Goal: Task Accomplishment & Management: Complete application form

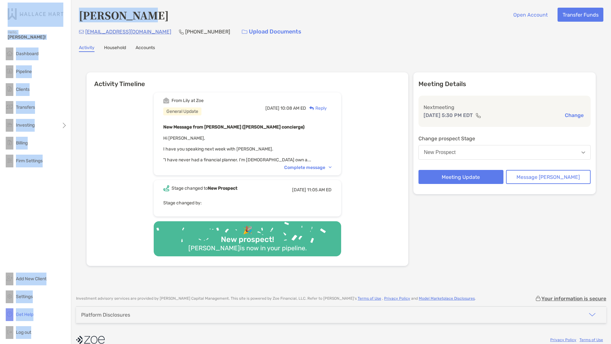
drag, startPoint x: 147, startPoint y: 4, endPoint x: -350, endPoint y: -28, distance: 497.5
click at [0, 0] on html "Hello, [PERSON_NAME]! Dashboard Pipeline Clients Transfers Investing Billing Fi…" at bounding box center [305, 172] width 611 height 344
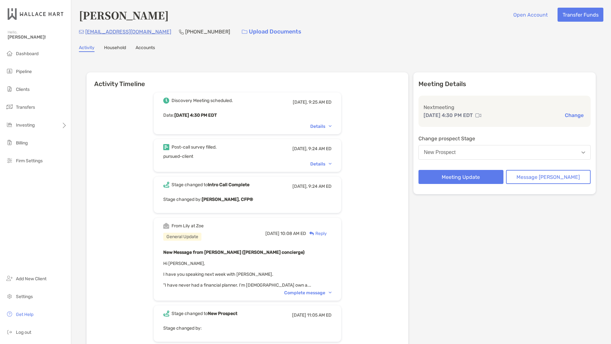
click at [175, 17] on div "[PERSON_NAME] Open Account Transfer Funds" at bounding box center [341, 15] width 525 height 15
drag, startPoint x: 172, startPoint y: 16, endPoint x: 124, endPoint y: 18, distance: 47.8
click at [124, 18] on h4 "[PERSON_NAME]" at bounding box center [124, 15] width 90 height 15
copy h4 "[PERSON_NAME]"
drag, startPoint x: 145, startPoint y: 31, endPoint x: 87, endPoint y: 33, distance: 58.3
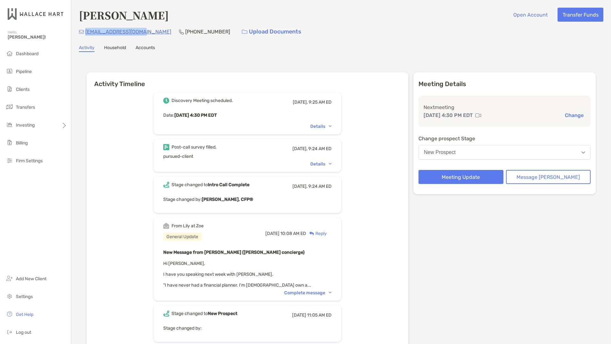
click at [87, 33] on div "[EMAIL_ADDRESS][DOMAIN_NAME] [PHONE_NUMBER] Upload Documents" at bounding box center [341, 32] width 525 height 14
copy p "[EMAIL_ADDRESS][DOMAIN_NAME]"
drag, startPoint x: 193, startPoint y: 31, endPoint x: 158, endPoint y: 31, distance: 35.7
click at [158, 31] on div "[EMAIL_ADDRESS][DOMAIN_NAME] [PHONE_NUMBER] Upload Documents" at bounding box center [341, 32] width 525 height 14
copy p "[PHONE_NUMBER]"
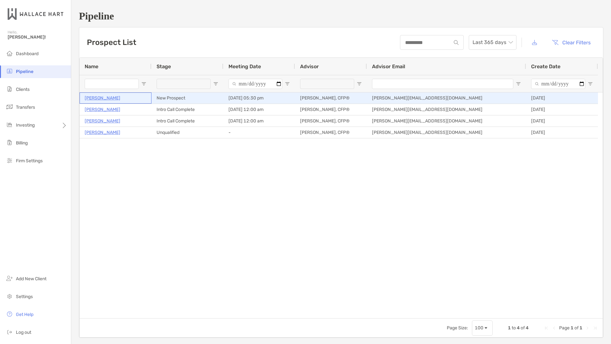
click at [99, 95] on p "[PERSON_NAME]" at bounding box center [103, 98] width 36 height 8
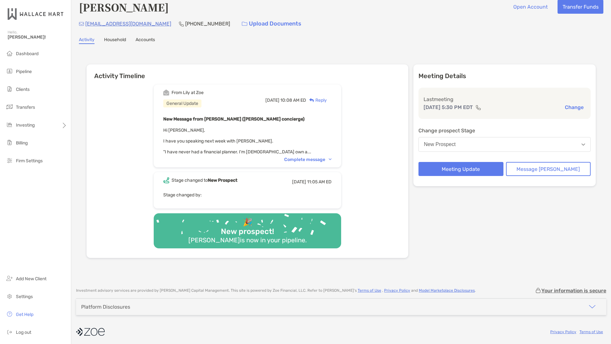
scroll to position [10, 0]
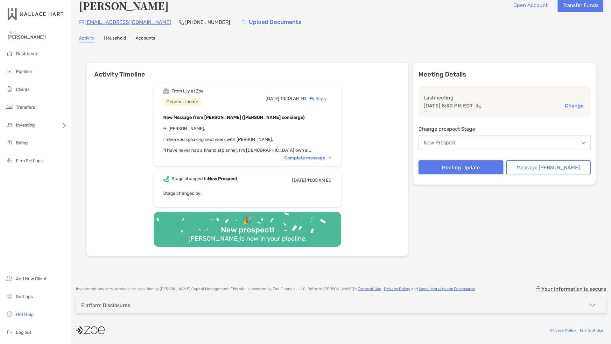
click at [498, 137] on button "New Prospect" at bounding box center [505, 142] width 172 height 15
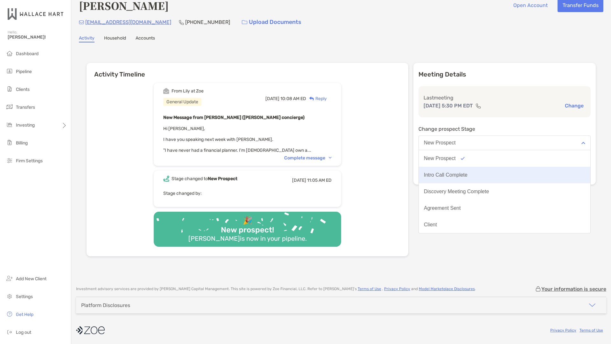
click at [481, 170] on button "Intro Call Complete" at bounding box center [505, 175] width 172 height 17
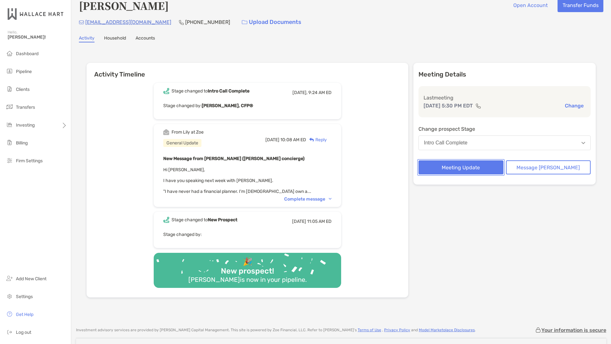
click at [477, 168] on button "Meeting Update" at bounding box center [461, 167] width 85 height 14
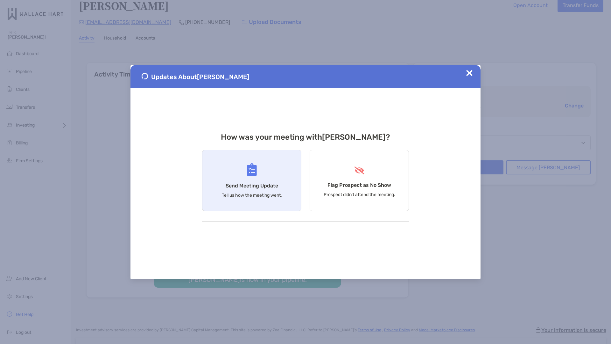
click at [255, 175] on img at bounding box center [252, 169] width 10 height 13
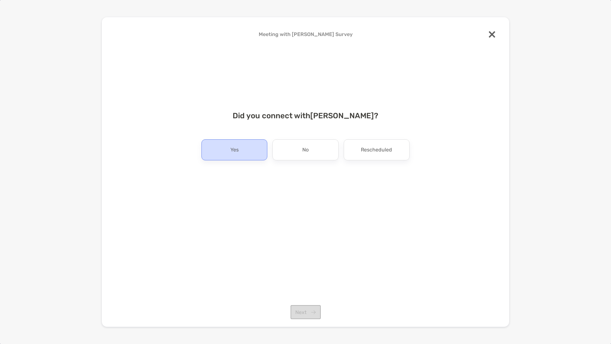
click at [250, 145] on div "Yes" at bounding box center [235, 149] width 66 height 21
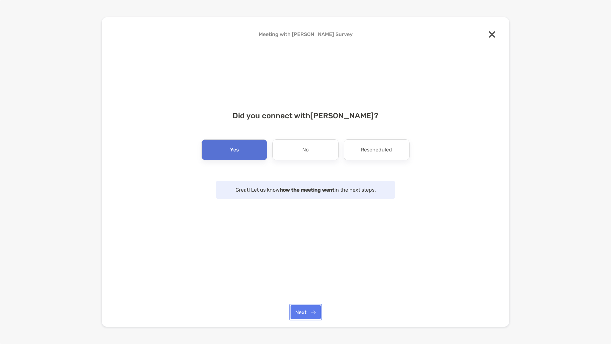
click at [301, 306] on button "Next" at bounding box center [306, 312] width 30 height 14
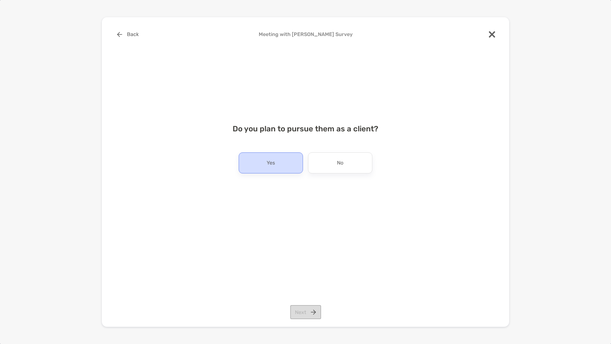
click at [267, 158] on p "Yes" at bounding box center [271, 163] width 8 height 10
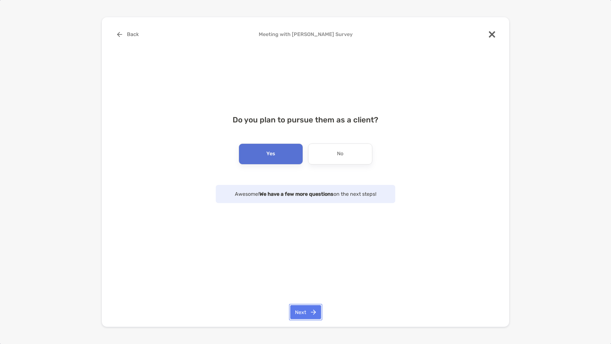
click at [304, 315] on button "Next" at bounding box center [305, 312] width 31 height 14
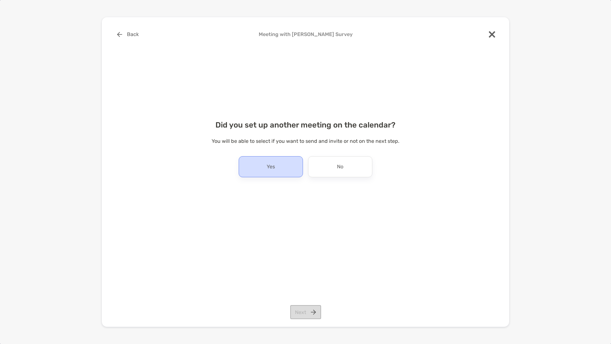
click at [284, 164] on div "Yes" at bounding box center [271, 166] width 64 height 21
click at [303, 313] on button "Next" at bounding box center [305, 312] width 31 height 14
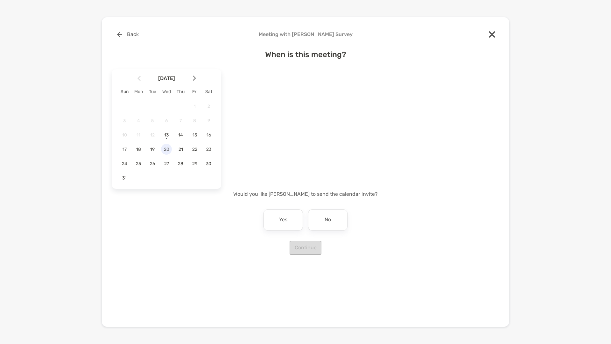
click at [168, 148] on span "20" at bounding box center [166, 149] width 11 height 5
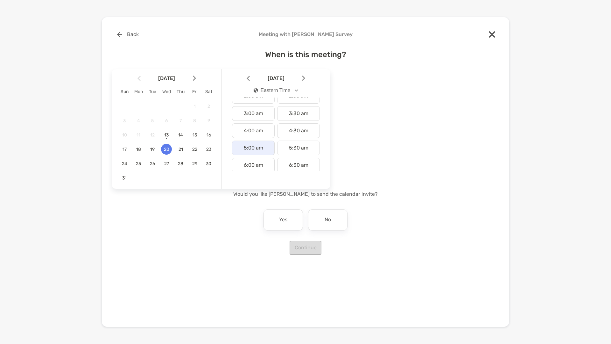
scroll to position [32, 0]
click at [304, 140] on div "4:30 am" at bounding box center [298, 141] width 43 height 15
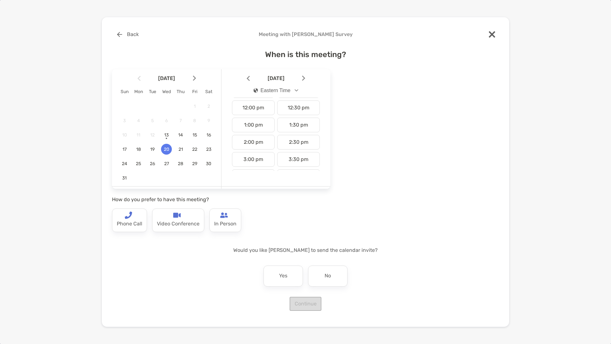
scroll to position [223, 0]
click at [289, 159] on div "4:30 pm" at bounding box center [298, 157] width 43 height 15
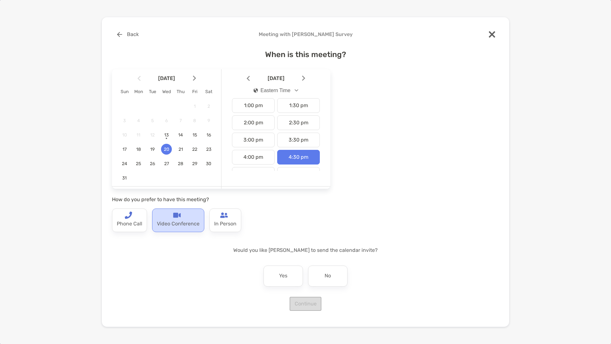
click at [176, 219] on p "Video Conference" at bounding box center [178, 224] width 43 height 10
click at [325, 278] on p "No" at bounding box center [328, 276] width 6 height 10
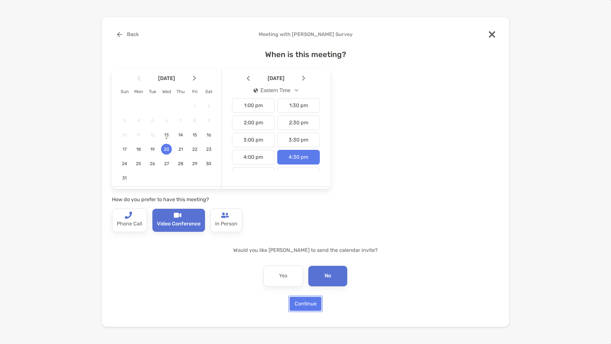
click at [305, 301] on button "Continue" at bounding box center [306, 304] width 32 height 14
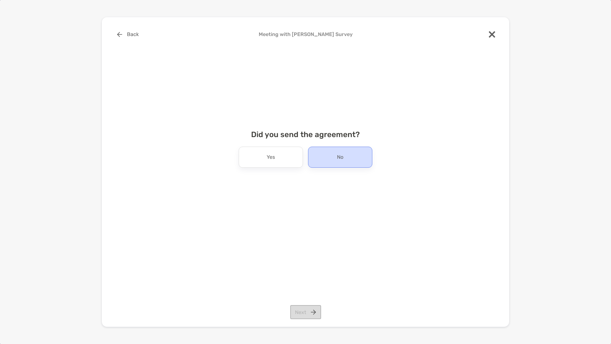
click at [334, 152] on div "No" at bounding box center [340, 157] width 64 height 21
click at [309, 312] on button "Next" at bounding box center [305, 312] width 31 height 14
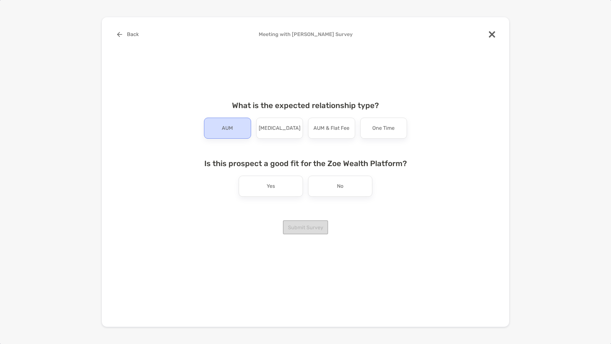
click at [227, 128] on p "AUM" at bounding box center [227, 128] width 11 height 10
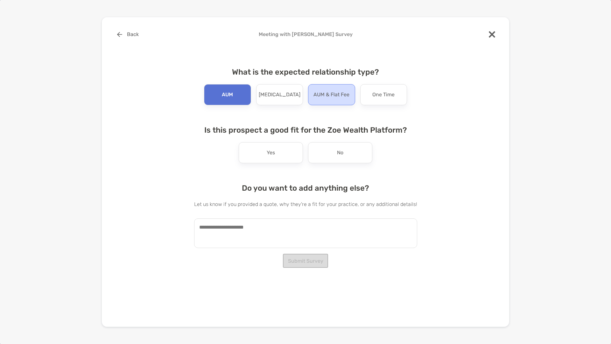
click at [330, 98] on p "AUM & Flat Fee" at bounding box center [332, 94] width 36 height 10
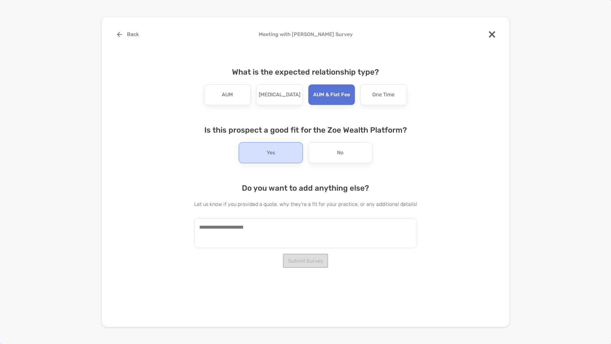
click at [275, 154] on p "Yes" at bounding box center [271, 152] width 8 height 10
click at [289, 258] on button "Submit Survey" at bounding box center [305, 261] width 45 height 14
